Goal: Feedback & Contribution: Leave review/rating

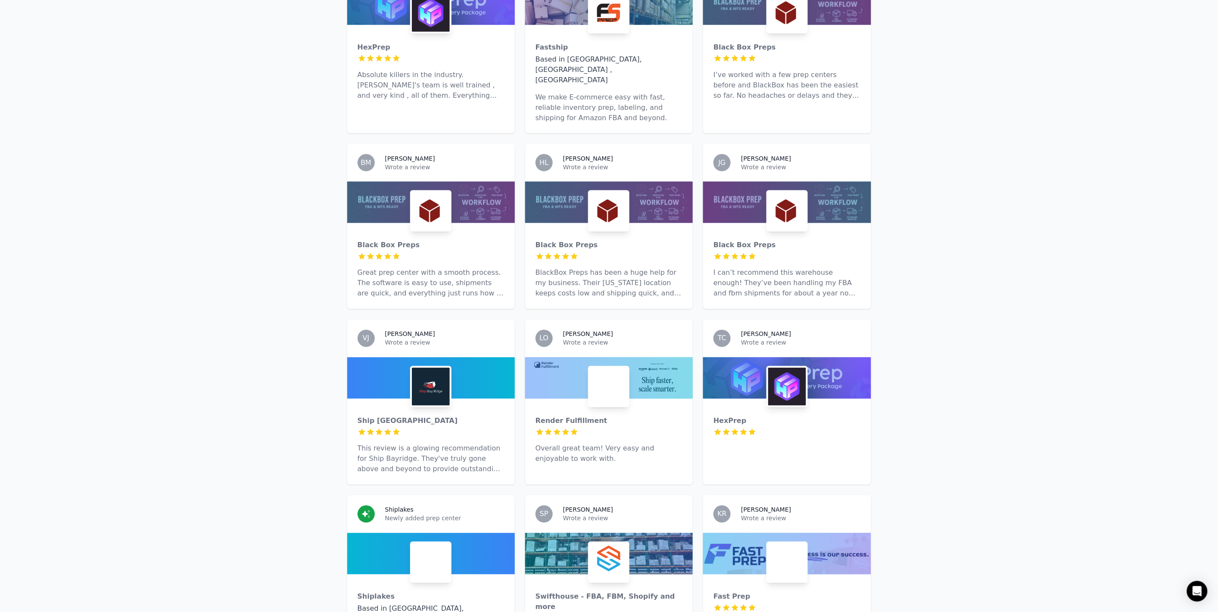
scroll to position [2297, 0]
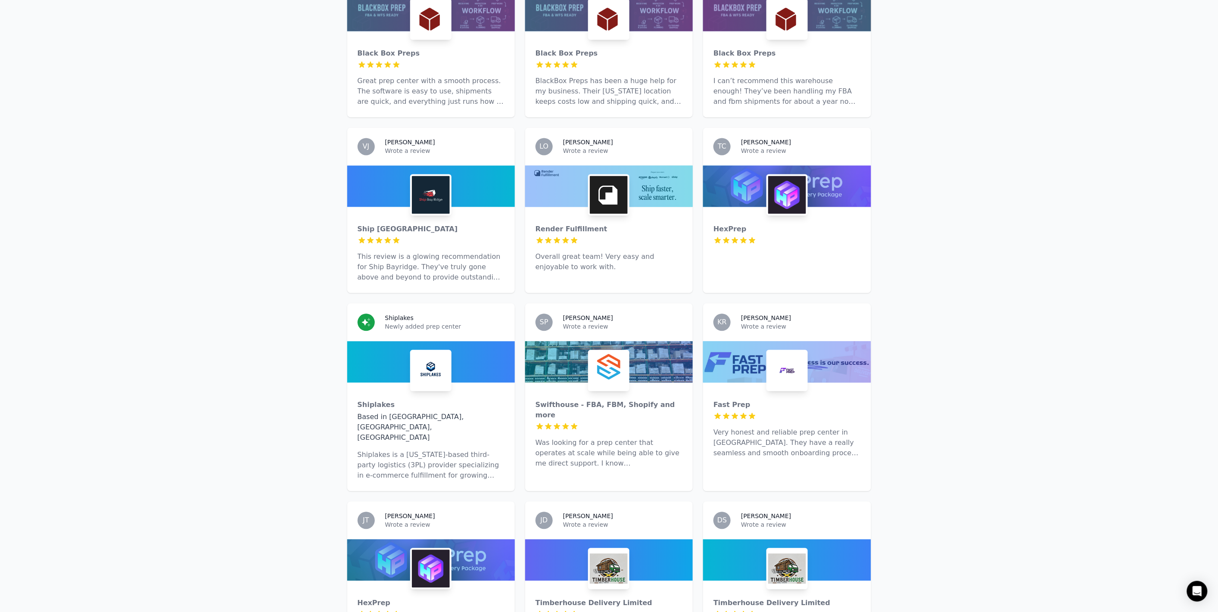
click at [609, 423] on div at bounding box center [608, 427] width 147 height 9
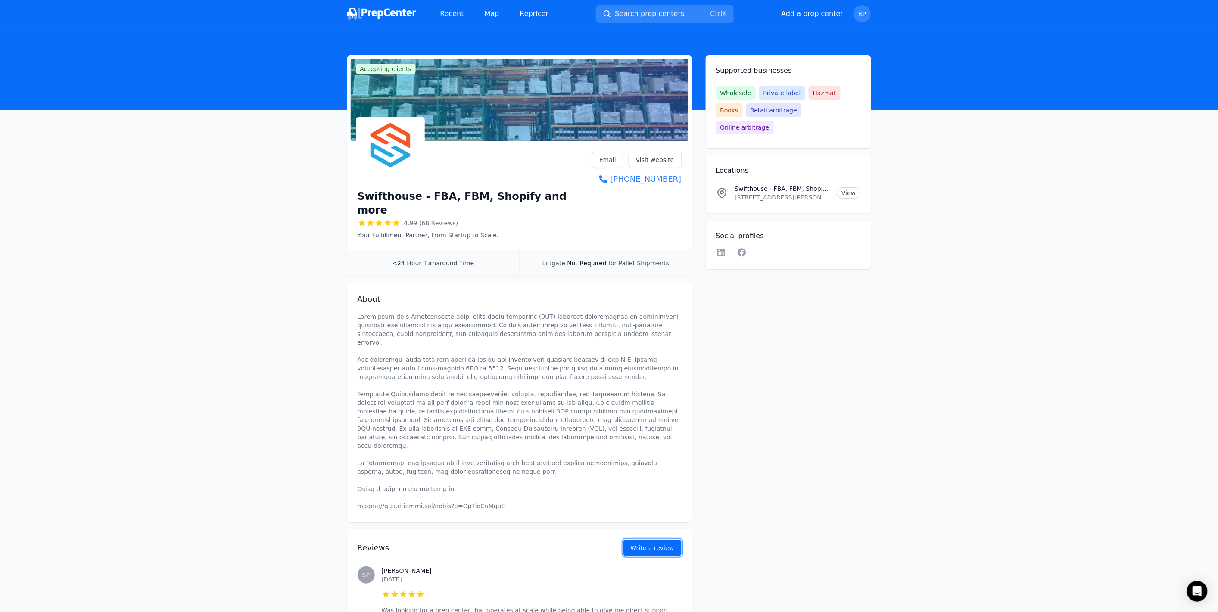
click at [640, 540] on button "Write a review" at bounding box center [652, 548] width 58 height 16
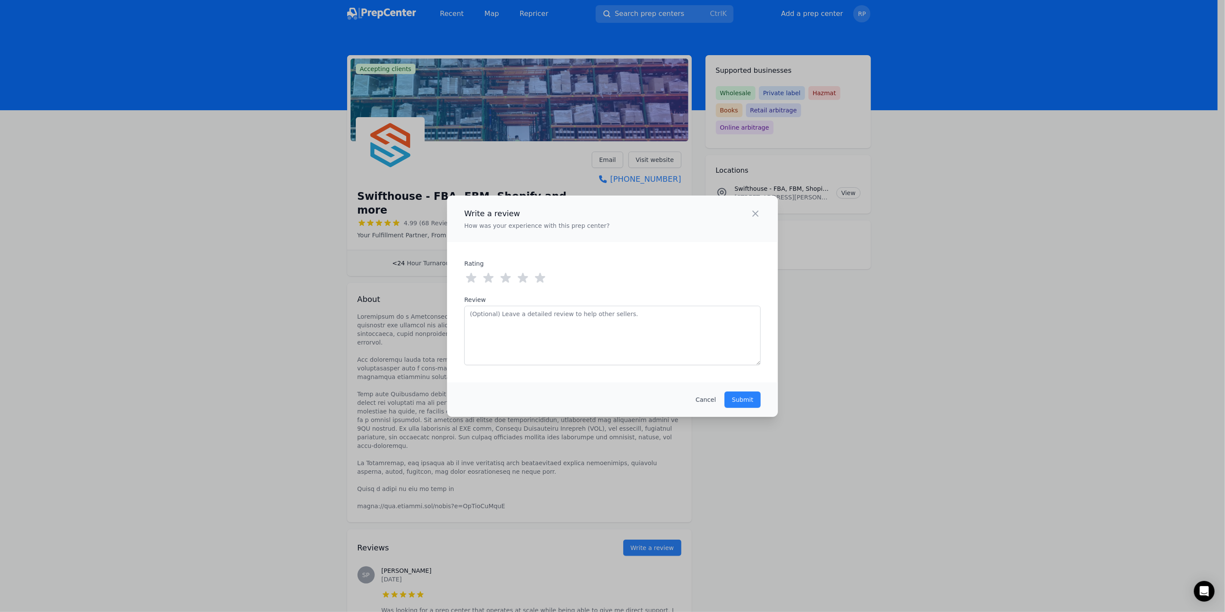
click at [540, 284] on div "Rating 0 out of 5 stars 1 out of 5 stars 2 out of 5 stars 3 out of 5 stars 4 ou…" at bounding box center [612, 312] width 296 height 106
click at [544, 274] on icon at bounding box center [540, 278] width 14 height 14
click at [516, 351] on textarea "Review" at bounding box center [612, 335] width 296 height 59
paste textarea "I was in charge of finding a new 3PL. Lotta pressure on me! I went in skeptical…"
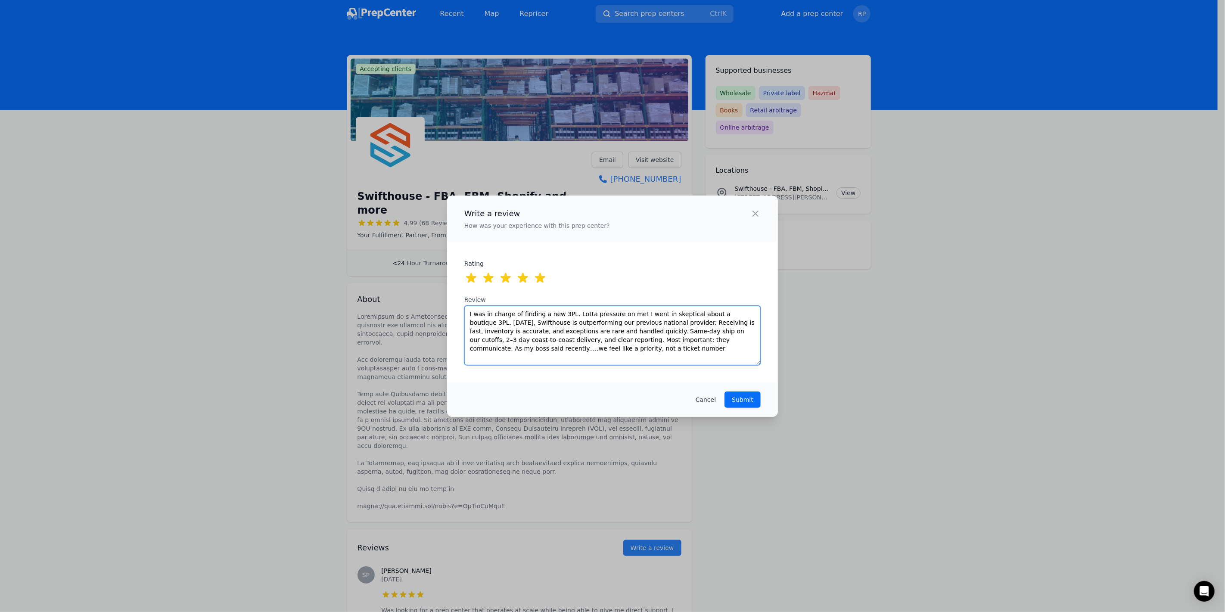
type textarea "I was in charge of finding a new 3PL. Lotta pressure on me! I went in skeptical…"
click at [734, 398] on p "Submit" at bounding box center [743, 399] width 22 height 9
